Goal: Complete application form: Complete application form

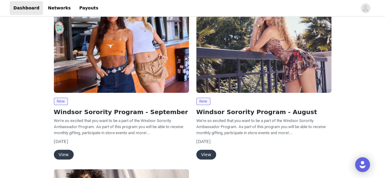
scroll to position [21, 0]
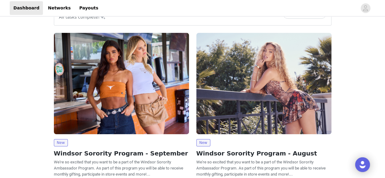
click at [91, 118] on img at bounding box center [121, 83] width 135 height 101
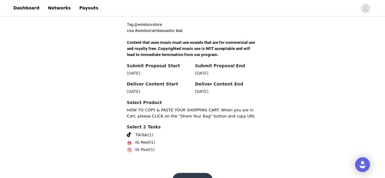
scroll to position [219, 0]
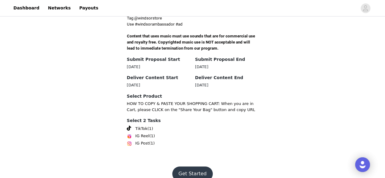
click at [187, 167] on button "Get Started" at bounding box center [192, 174] width 40 height 15
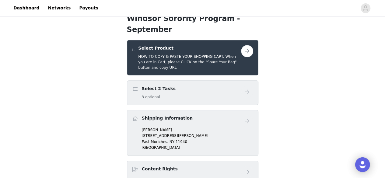
scroll to position [116, 0]
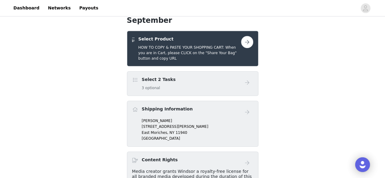
click at [245, 36] on button "button" at bounding box center [247, 42] width 12 height 12
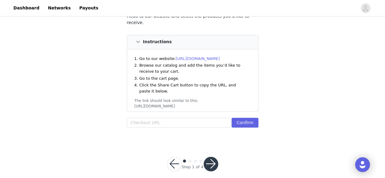
scroll to position [68, 0]
click at [159, 117] on input "text" at bounding box center [179, 122] width 105 height 10
paste input "https://www.windsorstore.com/cart/41792852820019:1,43519556943923:1,43455639650…"
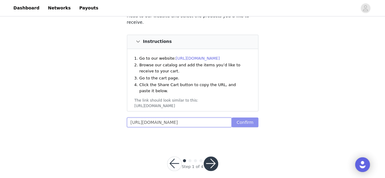
type input "https://www.windsorstore.com/cart/41792852820019:1,43519556943923:1,43455639650…"
click at [244, 117] on button "Confirm" at bounding box center [245, 122] width 26 height 10
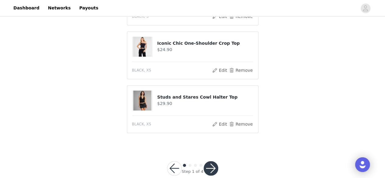
scroll to position [435, 0]
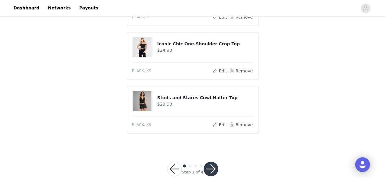
click at [210, 162] on button "button" at bounding box center [211, 169] width 15 height 15
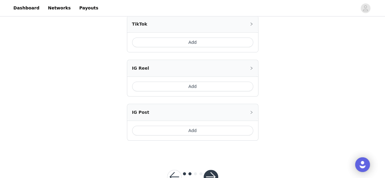
scroll to position [188, 0]
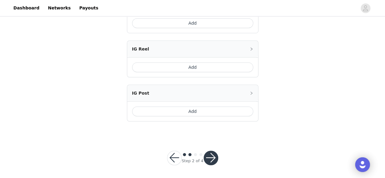
click at [214, 151] on button "button" at bounding box center [211, 158] width 15 height 15
click at [209, 155] on button "button" at bounding box center [211, 158] width 15 height 15
click at [211, 162] on button "button" at bounding box center [211, 158] width 15 height 15
drag, startPoint x: 211, startPoint y: 162, endPoint x: 367, endPoint y: 166, distance: 156.5
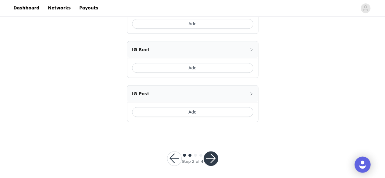
click at [367, 166] on div "Open Intercom Messenger" at bounding box center [363, 165] width 16 height 16
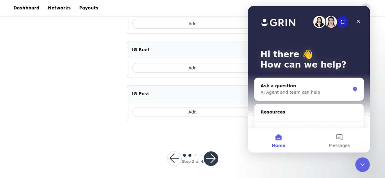
scroll to position [0, 0]
click at [311, 165] on div "STEP 2 OF 4 Select 2 Tasks Include the following in your post Hashtag in the ca…" at bounding box center [192, 5] width 385 height 350
click at [213, 158] on button "button" at bounding box center [211, 158] width 15 height 15
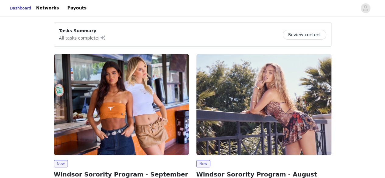
click at [301, 40] on div "Tasks Summary All tasks complete! Review content" at bounding box center [192, 35] width 267 height 14
click at [296, 34] on button "Review content" at bounding box center [304, 35] width 43 height 10
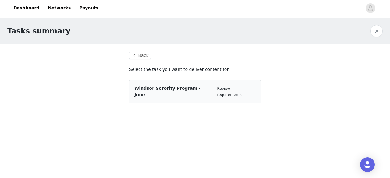
click at [231, 86] on div "Review requirements" at bounding box center [236, 92] width 38 height 12
click at [138, 57] on button "Back" at bounding box center [140, 55] width 22 height 7
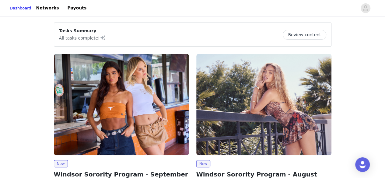
click at [96, 89] on img at bounding box center [121, 104] width 135 height 101
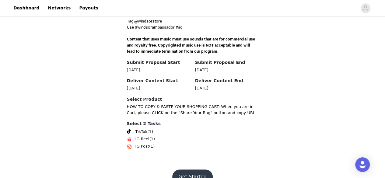
scroll to position [215, 0]
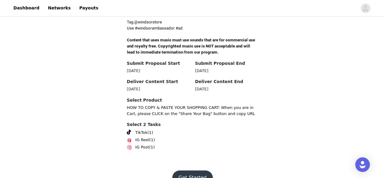
click at [186, 170] on button "Get Started" at bounding box center [192, 177] width 40 height 15
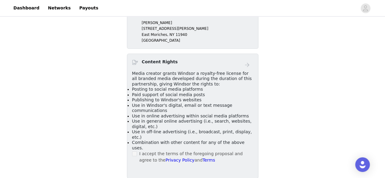
scroll to position [235, 0]
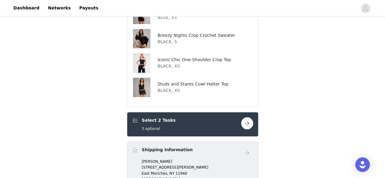
click at [247, 117] on button "button" at bounding box center [247, 123] width 12 height 12
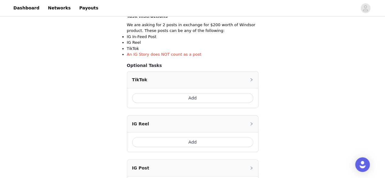
scroll to position [188, 0]
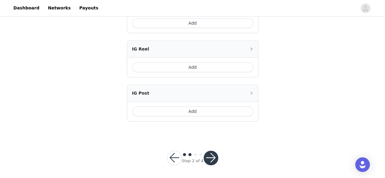
click at [214, 154] on button "button" at bounding box center [211, 158] width 15 height 15
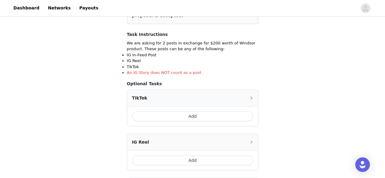
scroll to position [92, 0]
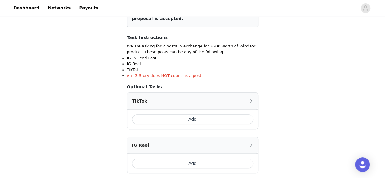
click at [174, 116] on button "Add" at bounding box center [192, 119] width 121 height 10
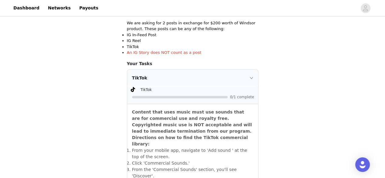
scroll to position [127, 0]
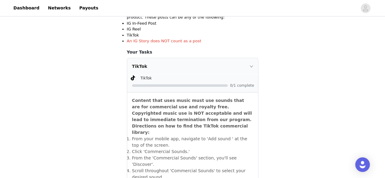
click at [253, 62] on div "TikTok" at bounding box center [192, 66] width 131 height 16
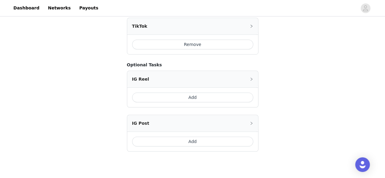
scroll to position [167, 0]
click at [200, 141] on button "Add" at bounding box center [192, 142] width 121 height 10
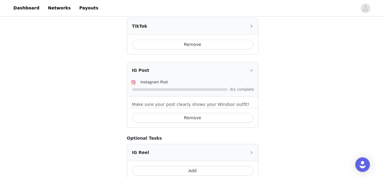
click at [251, 71] on div "IG Post" at bounding box center [192, 70] width 131 height 16
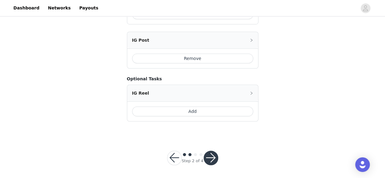
scroll to position [197, 0]
click at [209, 152] on button "button" at bounding box center [211, 158] width 15 height 15
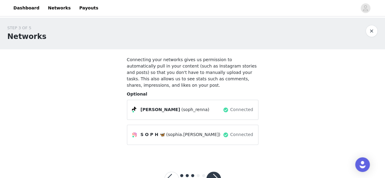
scroll to position [16, 0]
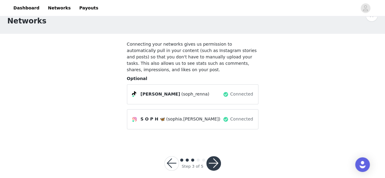
click at [214, 156] on button "button" at bounding box center [213, 163] width 15 height 15
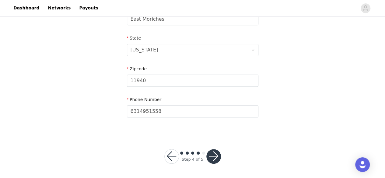
scroll to position [237, 0]
click at [216, 153] on button "button" at bounding box center [213, 156] width 15 height 15
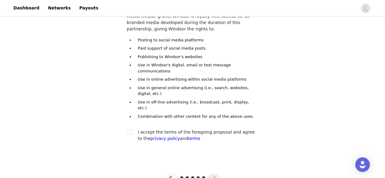
scroll to position [83, 0]
click at [126, 107] on section "You must agree to these content rights to participate. You acknowledge and acce…" at bounding box center [193, 63] width 146 height 193
click at [128, 130] on input "checkbox" at bounding box center [129, 132] width 4 height 4
checkbox input "true"
click at [213, 174] on button "button" at bounding box center [213, 181] width 15 height 15
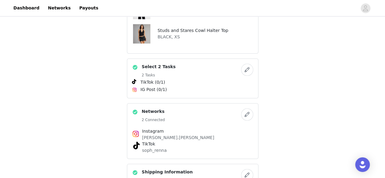
scroll to position [289, 0]
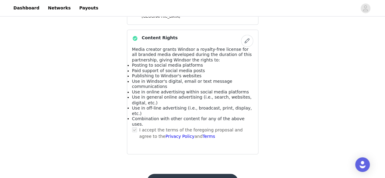
click at [191, 174] on button "Submit Proposal" at bounding box center [192, 181] width 91 height 15
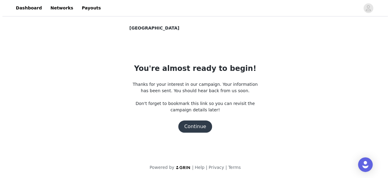
scroll to position [0, 0]
click at [198, 132] on button "Continue" at bounding box center [195, 127] width 34 height 12
click at [196, 129] on button "Continue" at bounding box center [195, 127] width 34 height 12
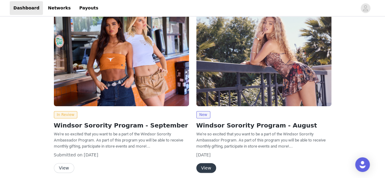
scroll to position [56, 0]
